Goal: Entertainment & Leisure: Consume media (video, audio)

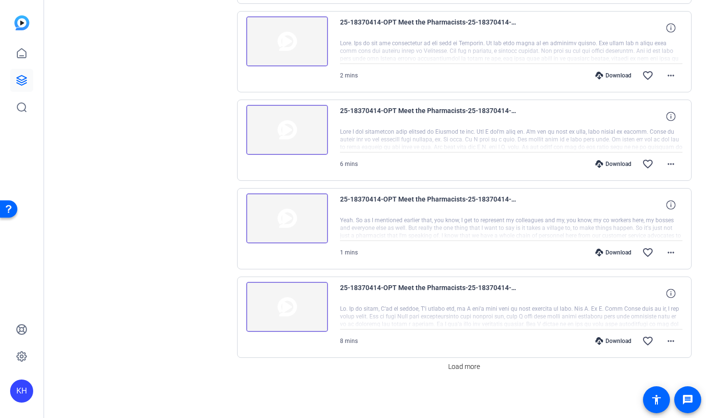
scroll to position [646, 0]
click at [470, 366] on span "Load more" at bounding box center [465, 367] width 32 height 10
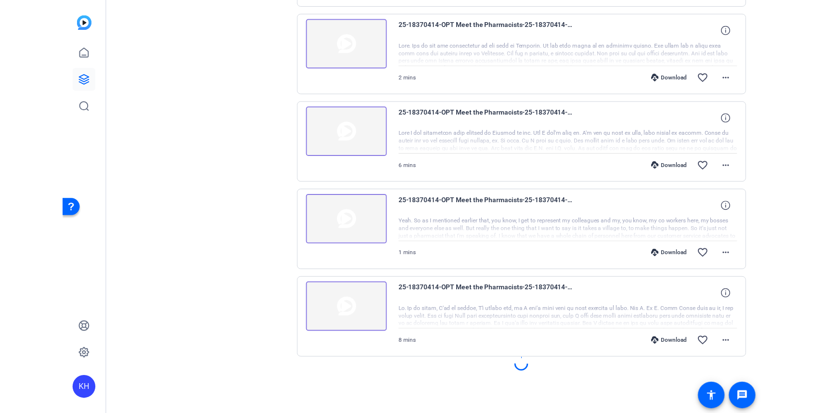
scroll to position [643, 0]
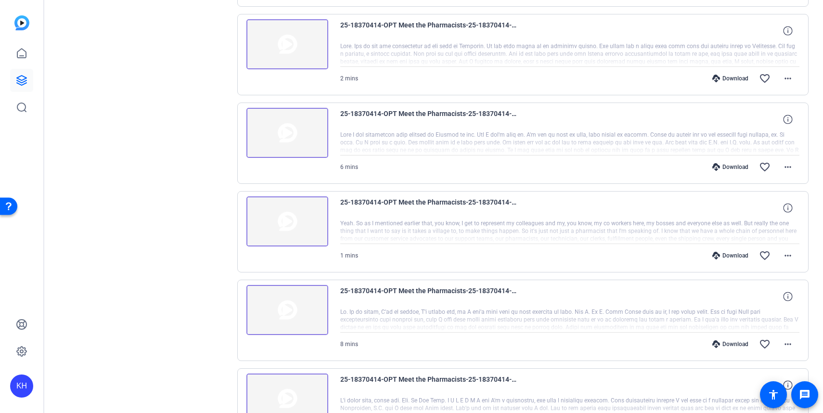
click at [384, 137] on div at bounding box center [570, 143] width 460 height 24
click at [292, 133] on img at bounding box center [287, 133] width 82 height 50
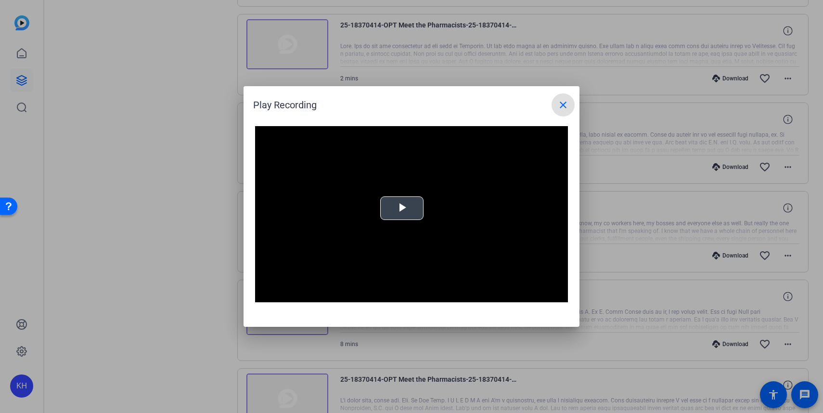
click at [402, 208] on span "Video Player" at bounding box center [402, 208] width 0 height 0
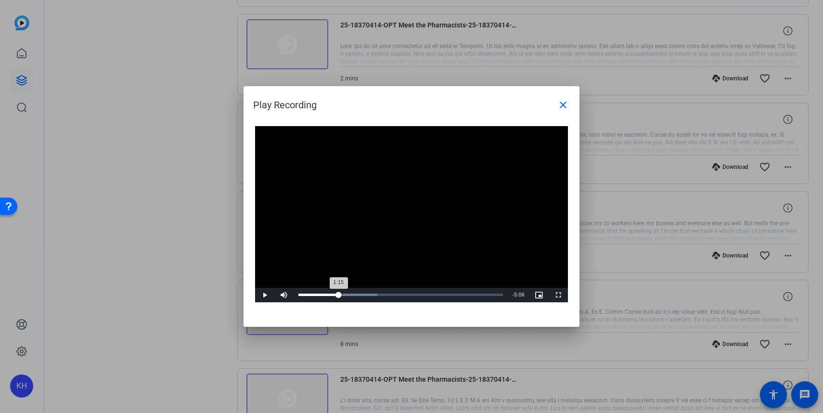
drag, startPoint x: 300, startPoint y: 293, endPoint x: 339, endPoint y: 293, distance: 39.0
click at [339, 294] on div "1:15" at bounding box center [318, 295] width 40 height 2
click at [263, 295] on span "Video Player" at bounding box center [264, 295] width 19 height 0
click at [264, 295] on span "Video Player" at bounding box center [264, 295] width 19 height 0
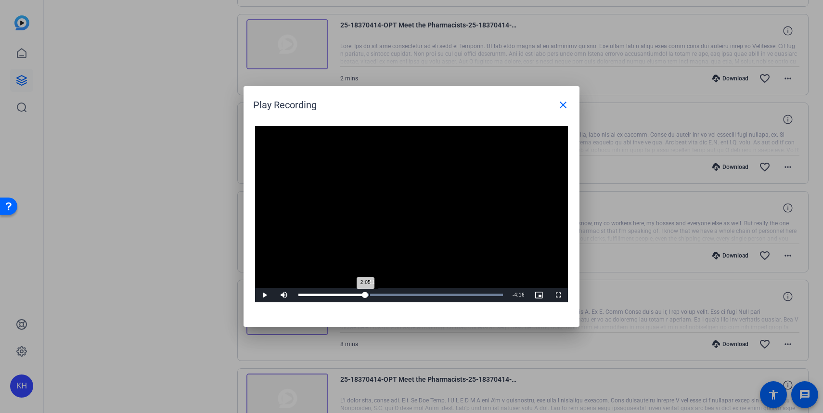
drag, startPoint x: 375, startPoint y: 295, endPoint x: 369, endPoint y: 295, distance: 5.8
click at [369, 295] on div "Loaded : 100.00% 2:11 2:05" at bounding box center [400, 295] width 205 height 2
click at [262, 295] on span "Video Player" at bounding box center [264, 295] width 19 height 0
click at [267, 295] on span "Video Player" at bounding box center [264, 295] width 19 height 0
drag, startPoint x: 376, startPoint y: 295, endPoint x: 369, endPoint y: 295, distance: 6.8
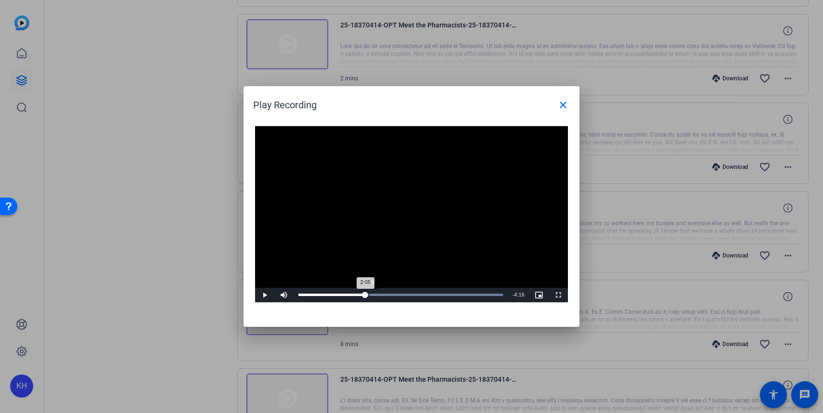
click at [369, 295] on div "Loaded : 100.00% 2:10 2:05" at bounding box center [400, 295] width 205 height 2
click at [263, 295] on span "Video Player" at bounding box center [264, 295] width 19 height 0
click at [264, 295] on span "Video Player" at bounding box center [264, 295] width 19 height 0
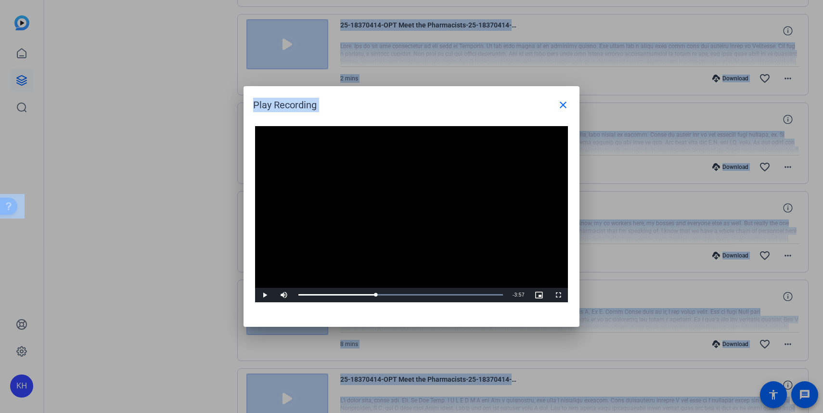
drag, startPoint x: 515, startPoint y: 103, endPoint x: 939, endPoint y: -125, distance: 480.6
click at [822, 0] on html "Accessibility Screen-Reader Guide, Feedback, and Issue Reporting | New window K…" at bounding box center [411, 206] width 823 height 413
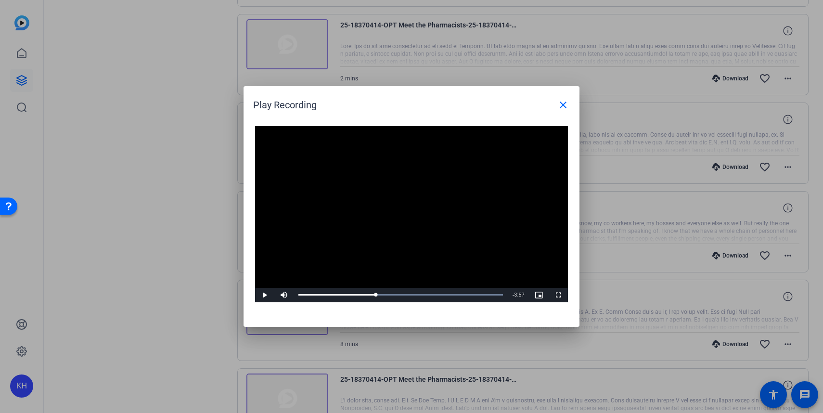
click at [535, 106] on div "Play Recording close" at bounding box center [413, 104] width 321 height 23
click at [655, 243] on div at bounding box center [411, 206] width 823 height 413
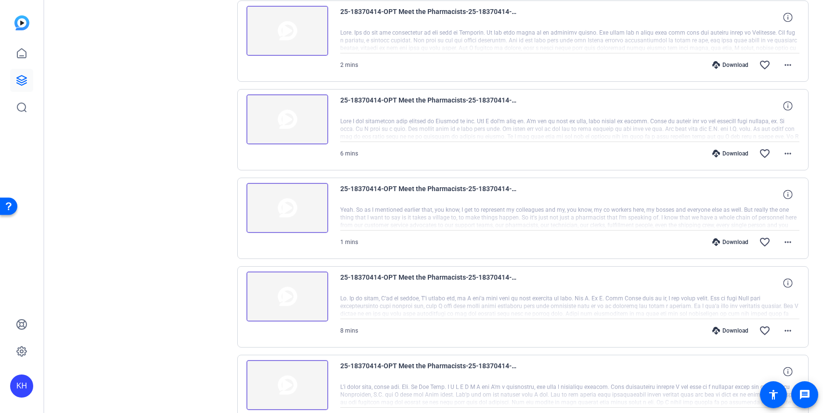
scroll to position [655, 0]
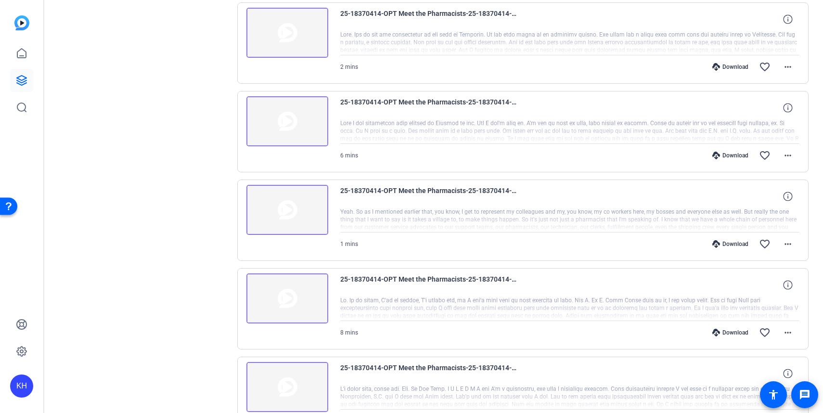
click at [296, 223] on img at bounding box center [287, 210] width 82 height 50
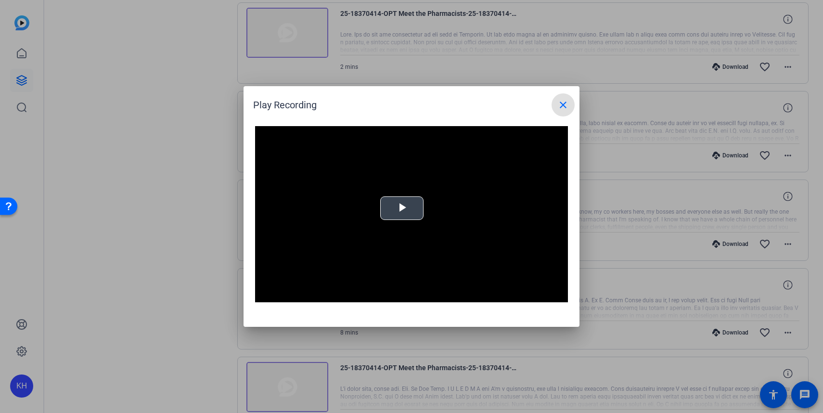
click at [402, 208] on span "Video Player" at bounding box center [402, 208] width 0 height 0
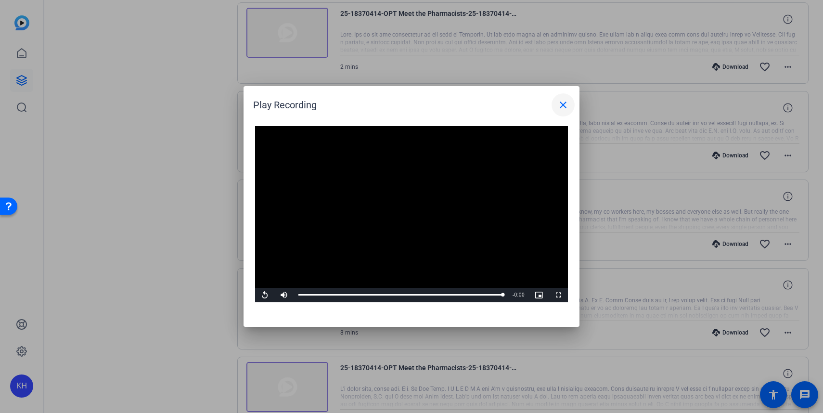
click at [566, 103] on mat-icon "close" at bounding box center [563, 105] width 12 height 12
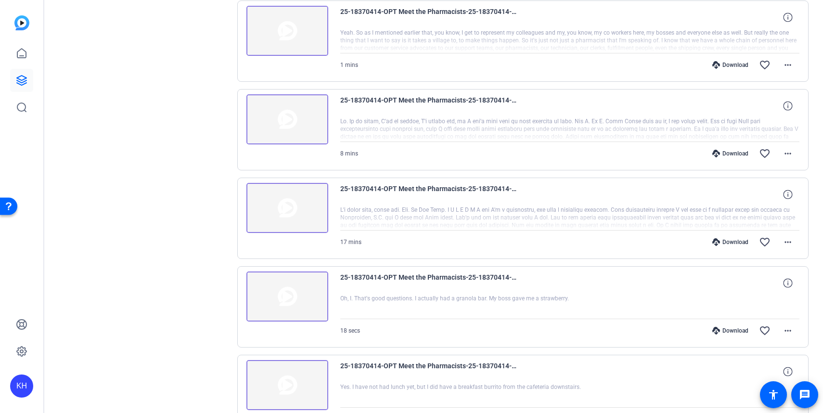
scroll to position [841, 0]
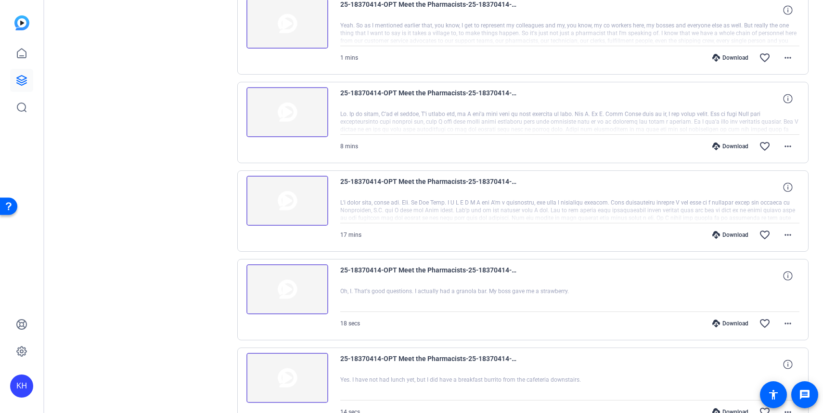
click at [466, 200] on div at bounding box center [570, 211] width 460 height 24
click at [470, 205] on div at bounding box center [570, 211] width 460 height 24
click at [300, 215] on img at bounding box center [287, 201] width 82 height 50
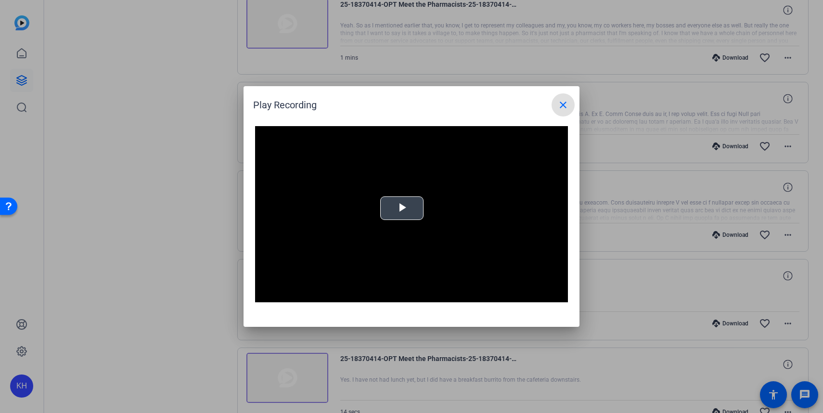
click at [402, 208] on span "Video Player" at bounding box center [402, 208] width 0 height 0
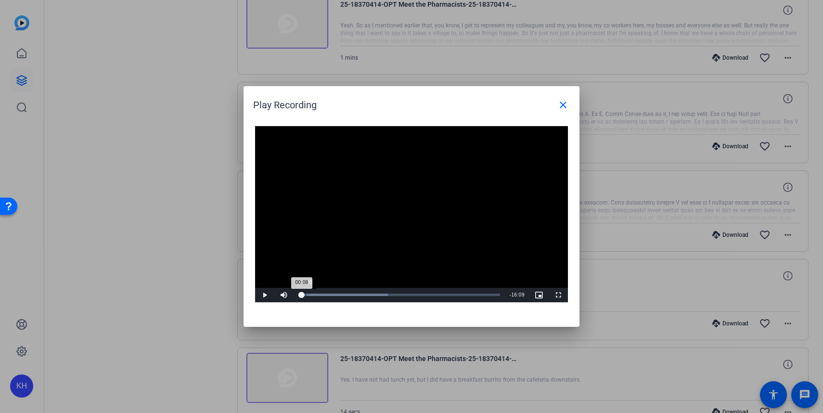
drag, startPoint x: 299, startPoint y: 293, endPoint x: 314, endPoint y: 293, distance: 14.4
click at [302, 294] on div "00:08" at bounding box center [299, 295] width 3 height 2
click at [267, 295] on span "Video Player" at bounding box center [264, 295] width 19 height 0
click at [264, 295] on span "Video Player" at bounding box center [264, 295] width 19 height 0
click at [265, 295] on span "Video Player" at bounding box center [264, 295] width 19 height 0
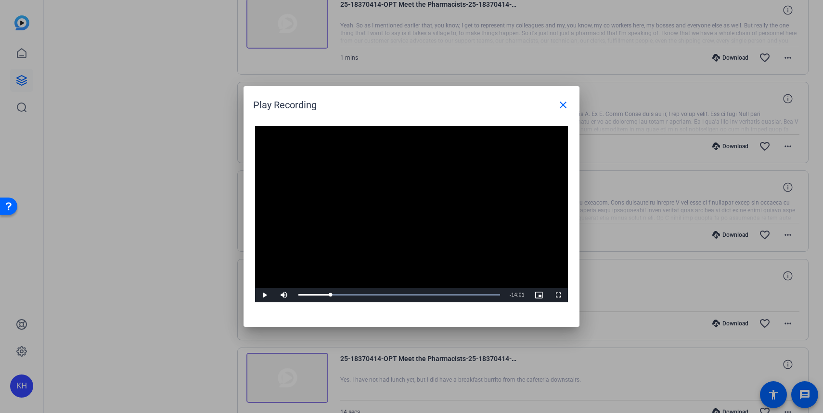
click at [265, 295] on span "Video Player" at bounding box center [264, 295] width 19 height 0
click at [264, 295] on span "Video Player" at bounding box center [264, 295] width 19 height 0
click at [265, 295] on span "Video Player" at bounding box center [264, 295] width 19 height 0
click at [264, 295] on span "Video Player" at bounding box center [264, 295] width 19 height 0
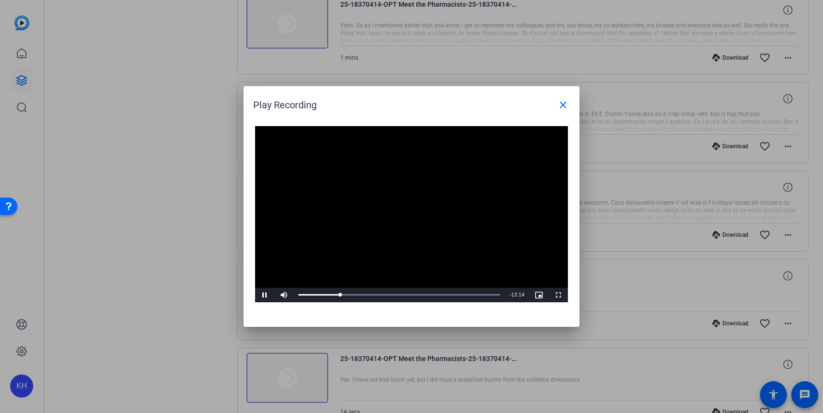
click at [264, 295] on span "Video Player" at bounding box center [264, 295] width 19 height 0
click at [336, 294] on div "03:09" at bounding box center [317, 295] width 38 height 2
click at [265, 295] on span "Video Player" at bounding box center [264, 295] width 19 height 0
click at [267, 295] on span "Video Player" at bounding box center [264, 295] width 19 height 0
drag, startPoint x: 343, startPoint y: 293, endPoint x: 449, endPoint y: 295, distance: 106.4
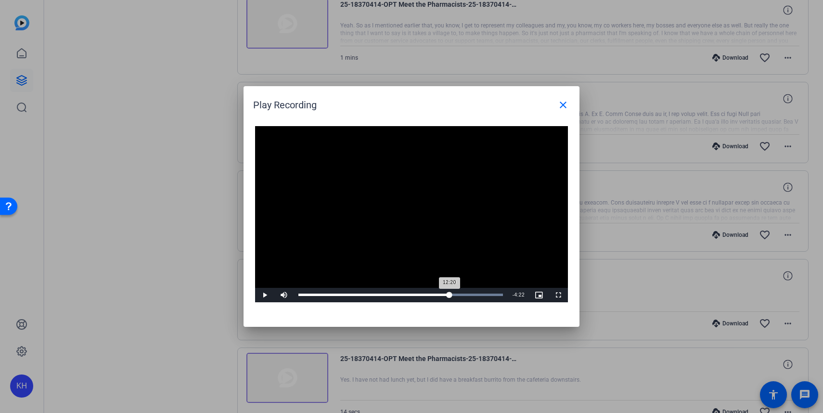
click at [449, 295] on div "12:20" at bounding box center [373, 295] width 151 height 2
click at [263, 295] on span "Video Player" at bounding box center [264, 295] width 19 height 0
click at [262, 295] on span "Video Player" at bounding box center [264, 295] width 19 height 0
click at [565, 104] on mat-icon "close" at bounding box center [563, 105] width 12 height 12
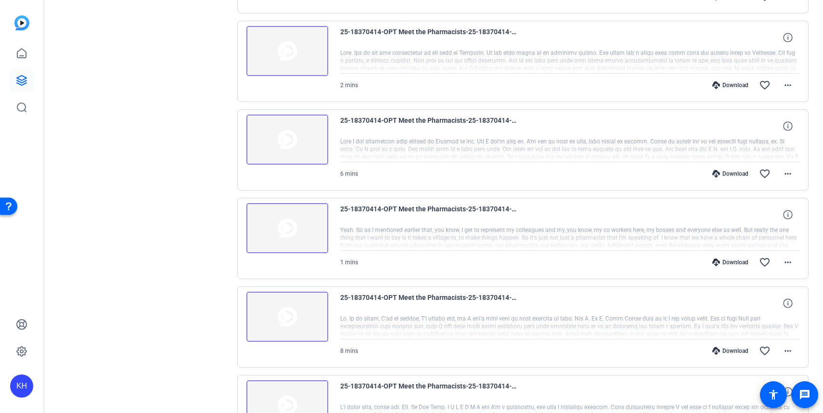
scroll to position [657, 0]
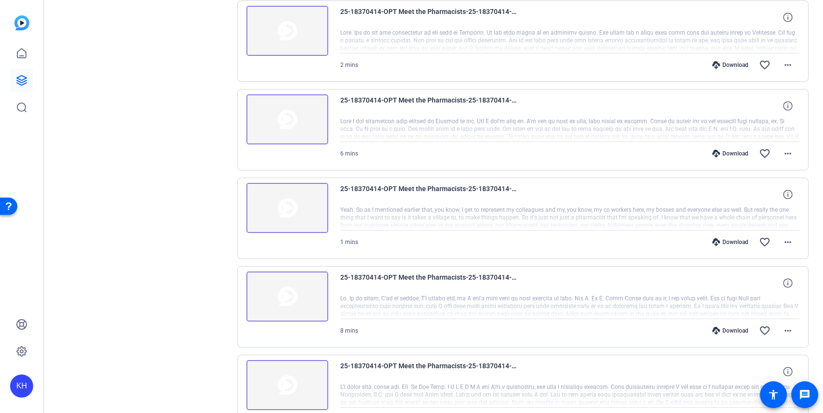
click at [289, 294] on img at bounding box center [287, 296] width 82 height 50
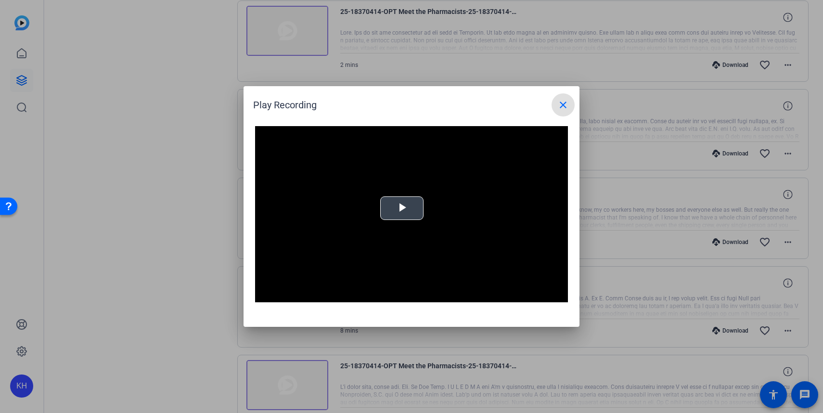
click at [402, 208] on span "Video Player" at bounding box center [402, 208] width 0 height 0
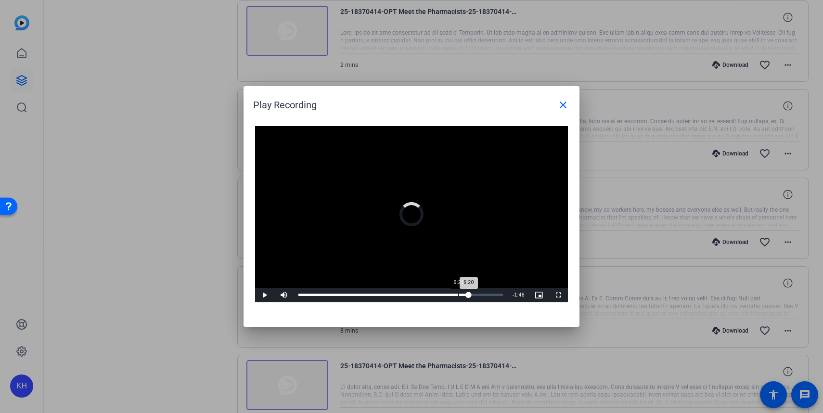
drag, startPoint x: 299, startPoint y: 294, endPoint x: 458, endPoint y: 297, distance: 159.3
click at [458, 297] on div "Loaded : 0.00% 6:21 6:20" at bounding box center [401, 295] width 214 height 14
click at [265, 295] on span "Video Player" at bounding box center [264, 295] width 19 height 0
click at [263, 295] on span "Video Player" at bounding box center [264, 295] width 19 height 0
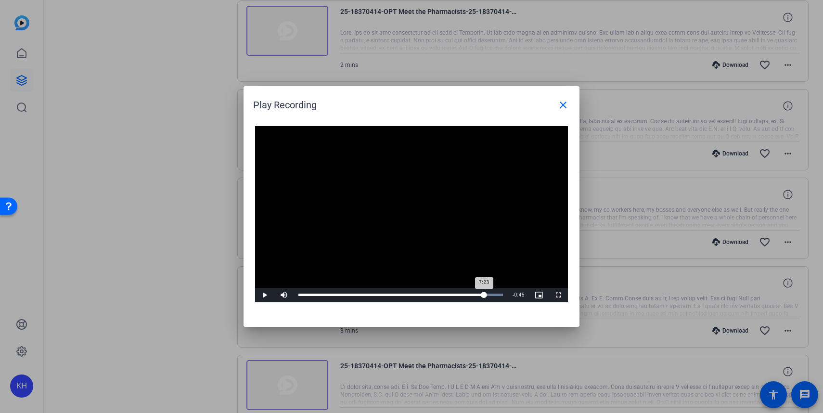
drag, startPoint x: 498, startPoint y: 294, endPoint x: 484, endPoint y: 293, distance: 13.5
click at [484, 294] on div "7:23" at bounding box center [391, 295] width 186 height 2
click at [263, 295] on span "Video Player" at bounding box center [264, 295] width 19 height 0
drag, startPoint x: 488, startPoint y: 294, endPoint x: 340, endPoint y: 292, distance: 148.2
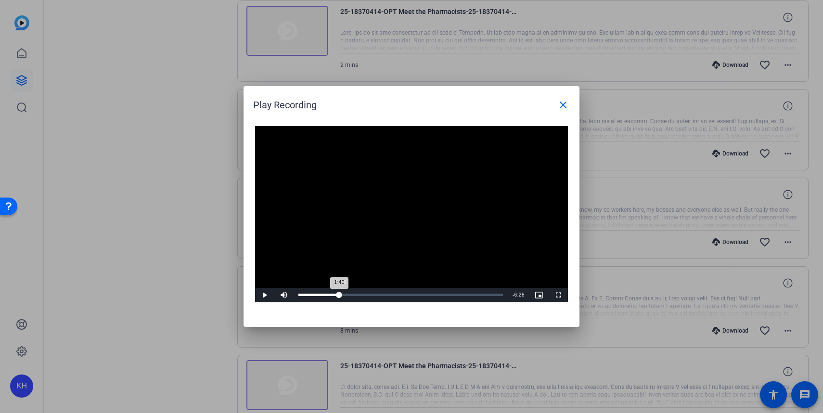
click at [339, 294] on div "1:40" at bounding box center [318, 295] width 41 height 2
click at [263, 295] on span "Video Player" at bounding box center [264, 295] width 19 height 0
click at [266, 295] on span "Video Player" at bounding box center [264, 295] width 19 height 0
drag, startPoint x: 368, startPoint y: 292, endPoint x: 362, endPoint y: 292, distance: 5.3
click at [361, 294] on div "2:30" at bounding box center [329, 295] width 63 height 2
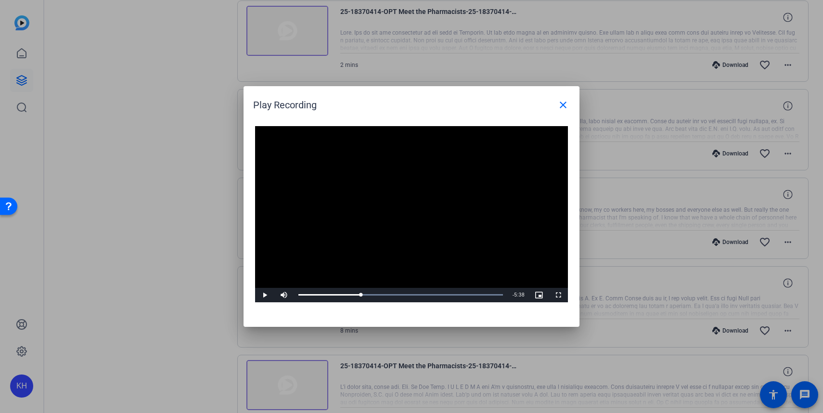
click at [265, 295] on span "Video Player" at bounding box center [264, 295] width 19 height 0
click at [267, 295] on span "Video Player" at bounding box center [264, 295] width 19 height 0
click at [265, 295] on span "Video Player" at bounding box center [264, 295] width 19 height 0
click at [266, 295] on span "Video Player" at bounding box center [264, 295] width 19 height 0
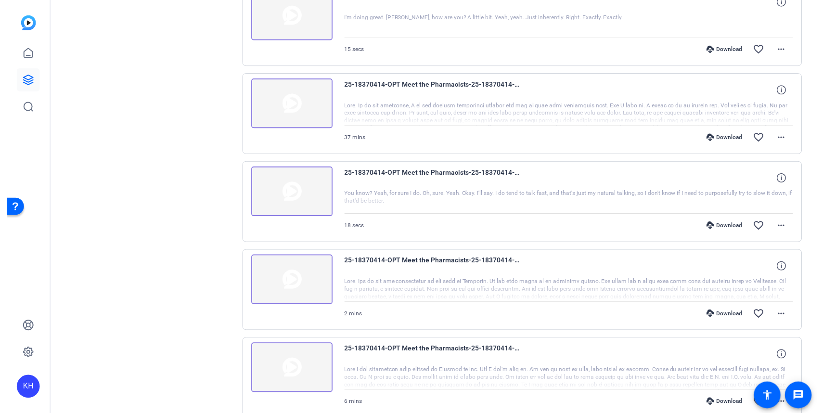
scroll to position [411, 0]
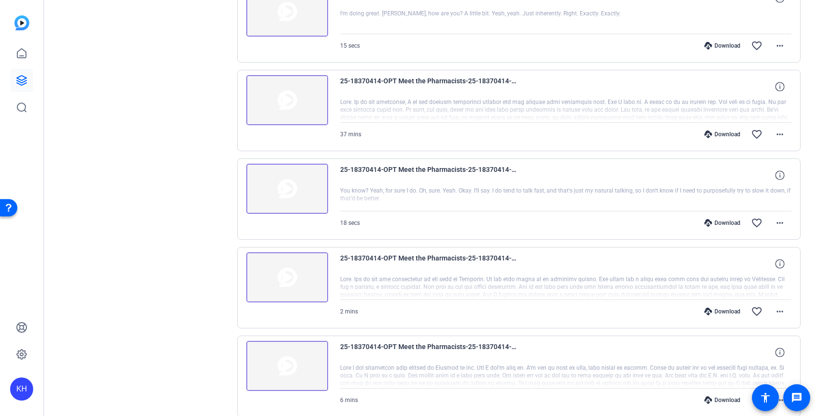
click at [276, 283] on img at bounding box center [287, 277] width 82 height 50
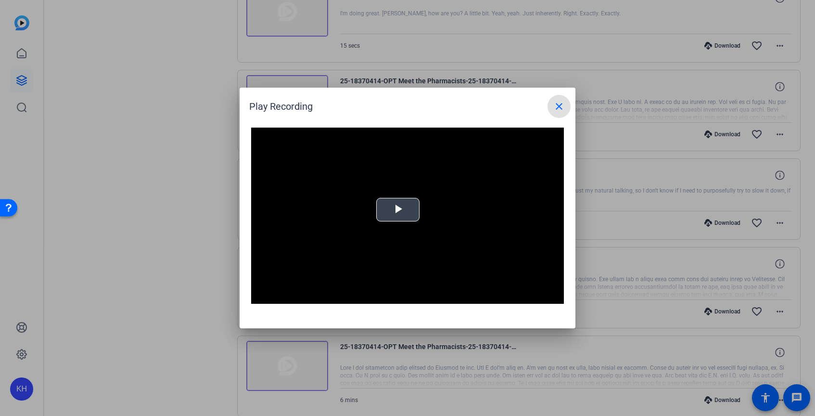
click at [398, 210] on span "Video Player" at bounding box center [398, 210] width 0 height 0
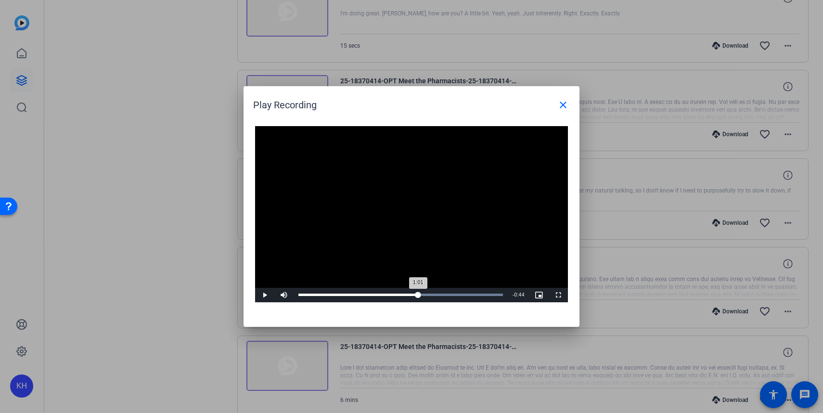
drag, startPoint x: 324, startPoint y: 292, endPoint x: 419, endPoint y: 289, distance: 94.9
click at [419, 289] on div "Loaded : 100.00% 1:01 1:01" at bounding box center [401, 295] width 214 height 14
click at [263, 295] on span "Video Player" at bounding box center [264, 295] width 19 height 0
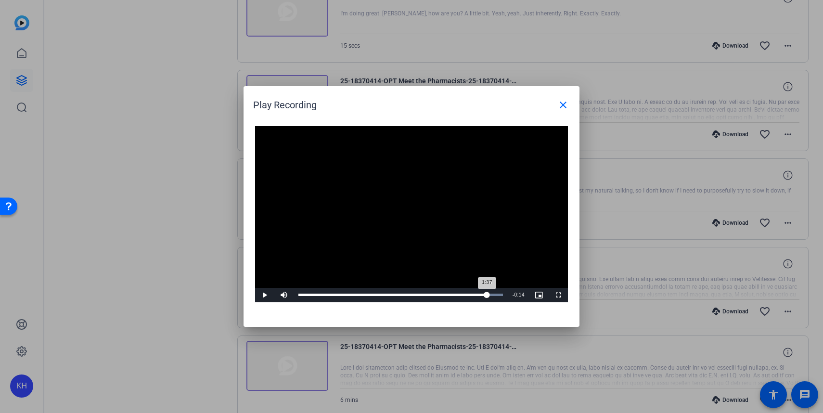
click at [487, 294] on div "1:37" at bounding box center [392, 295] width 189 height 2
click at [265, 295] on span "Video Player" at bounding box center [264, 295] width 19 height 0
drag, startPoint x: 480, startPoint y: 292, endPoint x: 465, endPoint y: 293, distance: 14.5
click at [465, 293] on div "Loaded : 100.00% 1:27 1:23" at bounding box center [401, 295] width 214 height 14
click at [265, 295] on span "Video Player" at bounding box center [264, 295] width 19 height 0
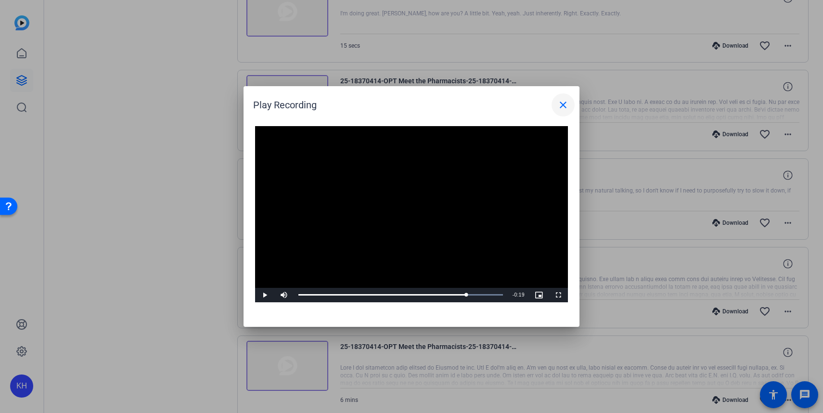
click at [562, 106] on mat-icon "close" at bounding box center [563, 105] width 12 height 12
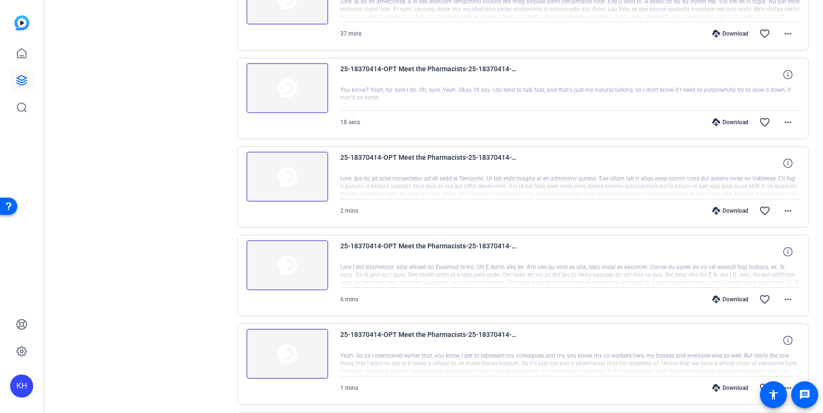
scroll to position [512, 0]
click at [290, 250] on img at bounding box center [287, 264] width 82 height 50
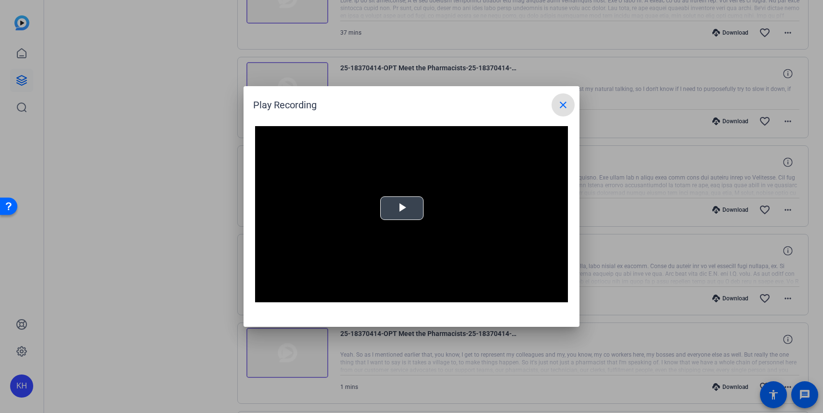
click at [402, 208] on span "Video Player" at bounding box center [402, 208] width 0 height 0
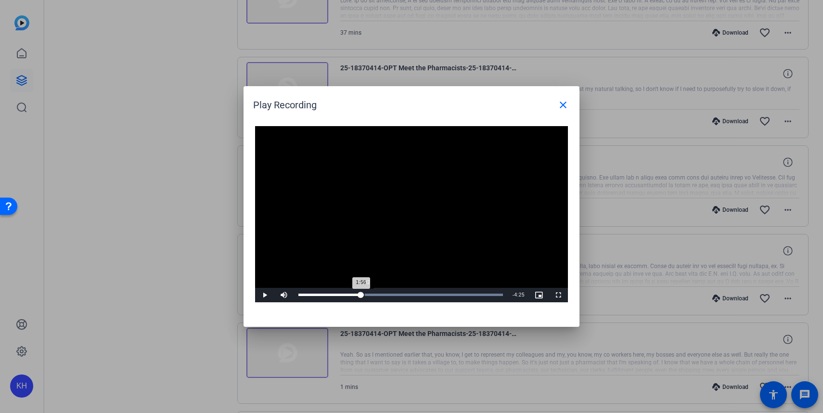
drag, startPoint x: 303, startPoint y: 295, endPoint x: 364, endPoint y: 293, distance: 61.7
click at [361, 294] on div "1:56" at bounding box center [329, 295] width 63 height 2
drag, startPoint x: 370, startPoint y: 293, endPoint x: 381, endPoint y: 294, distance: 11.1
click at [379, 294] on div "2:30" at bounding box center [338, 295] width 80 height 2
click at [264, 295] on span "Video Player" at bounding box center [264, 295] width 19 height 0
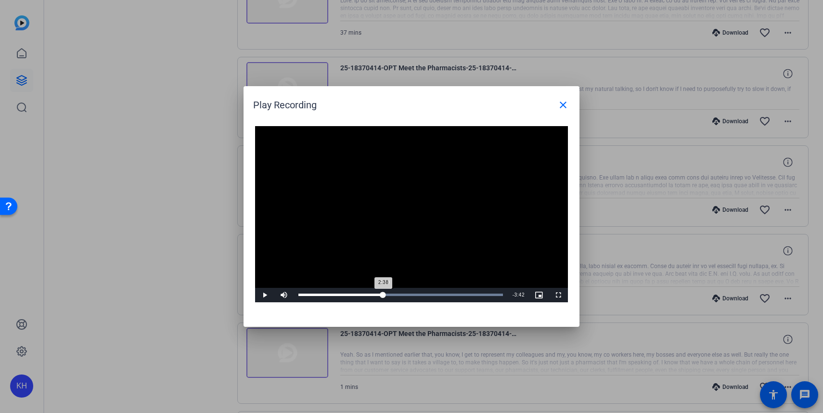
drag, startPoint x: 395, startPoint y: 295, endPoint x: 384, endPoint y: 296, distance: 11.1
click at [383, 296] on div "2:38" at bounding box center [340, 295] width 85 height 2
click at [263, 295] on span "Video Player" at bounding box center [264, 295] width 19 height 0
click at [264, 295] on span "Video Player" at bounding box center [264, 295] width 19 height 0
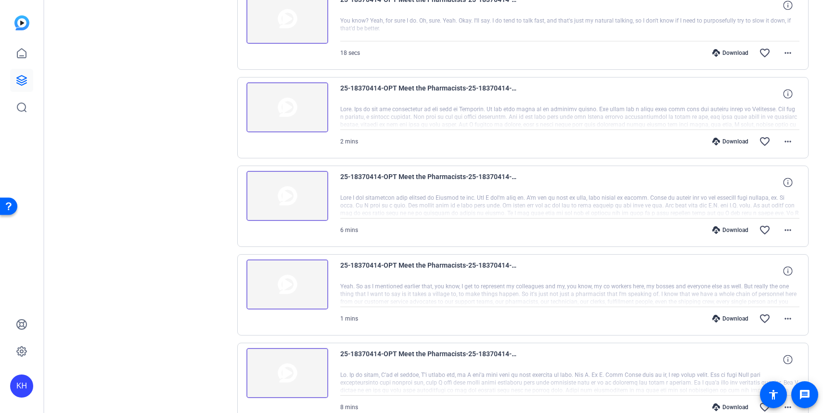
scroll to position [585, 0]
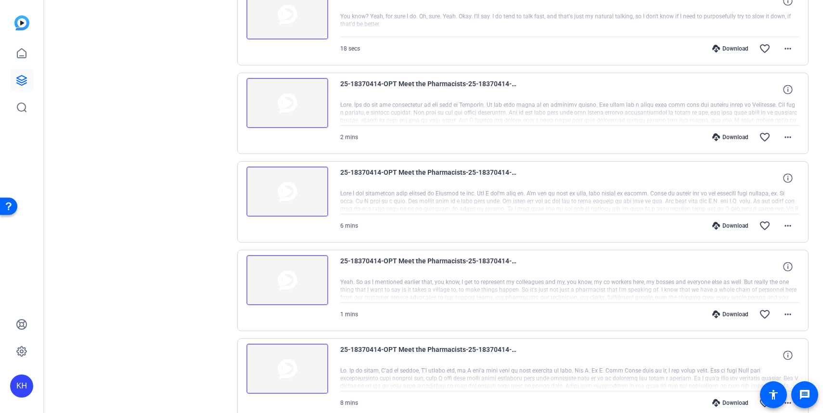
click at [299, 191] on img at bounding box center [287, 192] width 82 height 50
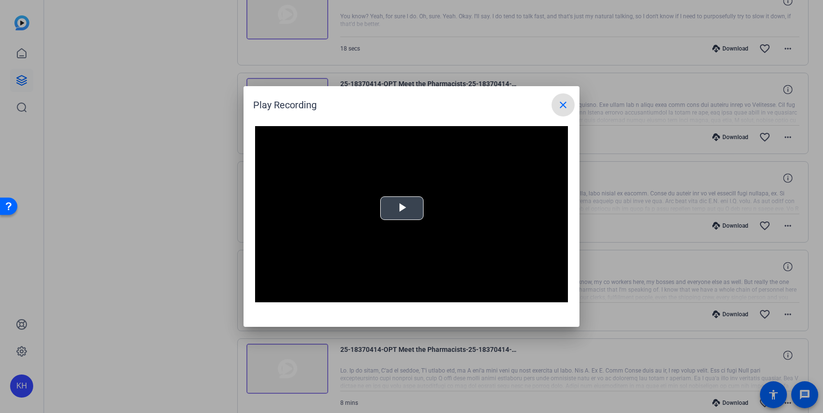
click at [402, 208] on span "Video Player" at bounding box center [402, 208] width 0 height 0
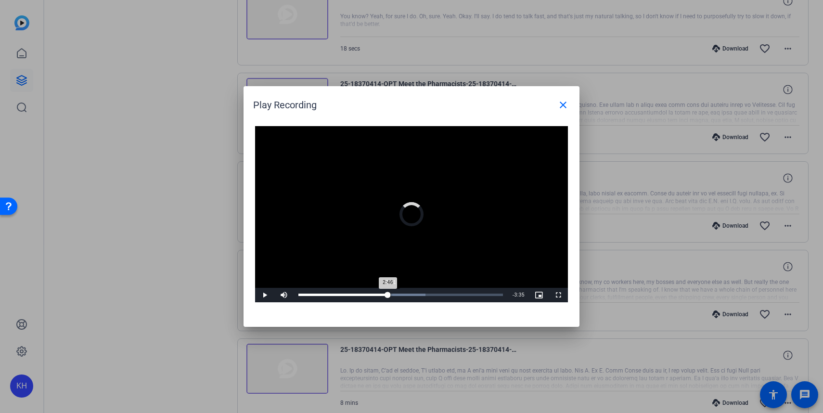
drag, startPoint x: 298, startPoint y: 291, endPoint x: 390, endPoint y: 293, distance: 91.5
click at [388, 294] on div "2:46" at bounding box center [343, 295] width 90 height 2
click at [389, 294] on div "2:48" at bounding box center [343, 295] width 90 height 2
click at [388, 294] on div "2:47" at bounding box center [343, 295] width 90 height 2
click at [387, 295] on div "Loaded : 100.00% 2:45 2:38" at bounding box center [400, 295] width 205 height 2
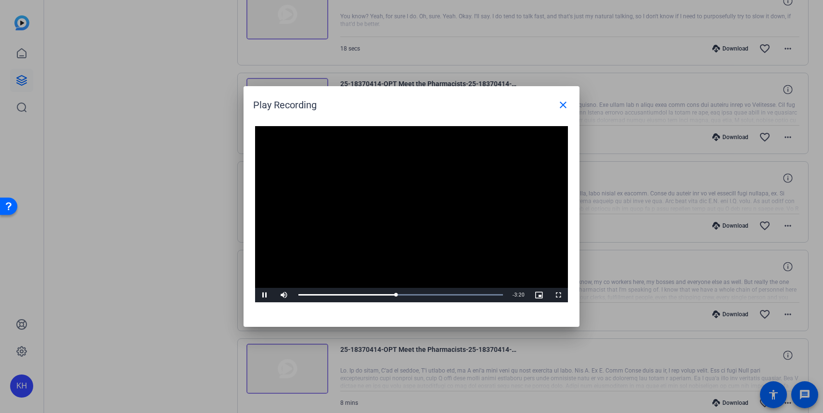
click at [266, 295] on span "Video Player" at bounding box center [264, 295] width 19 height 0
